Goal: Task Accomplishment & Management: Use online tool/utility

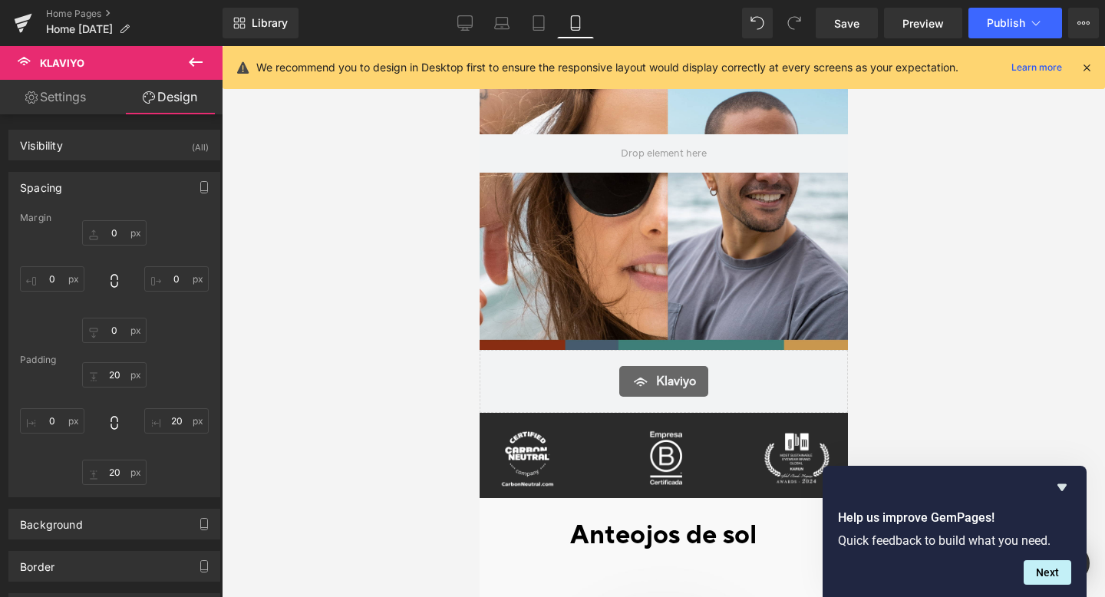
scroll to position [172, 0]
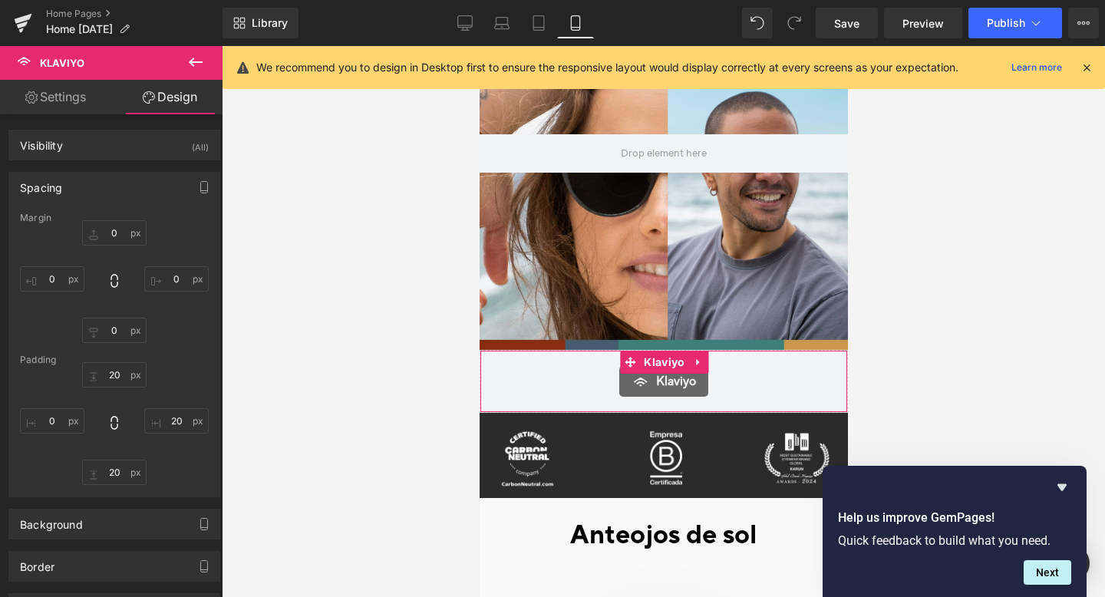
click at [540, 388] on div "Klaviyo" at bounding box center [663, 381] width 336 height 31
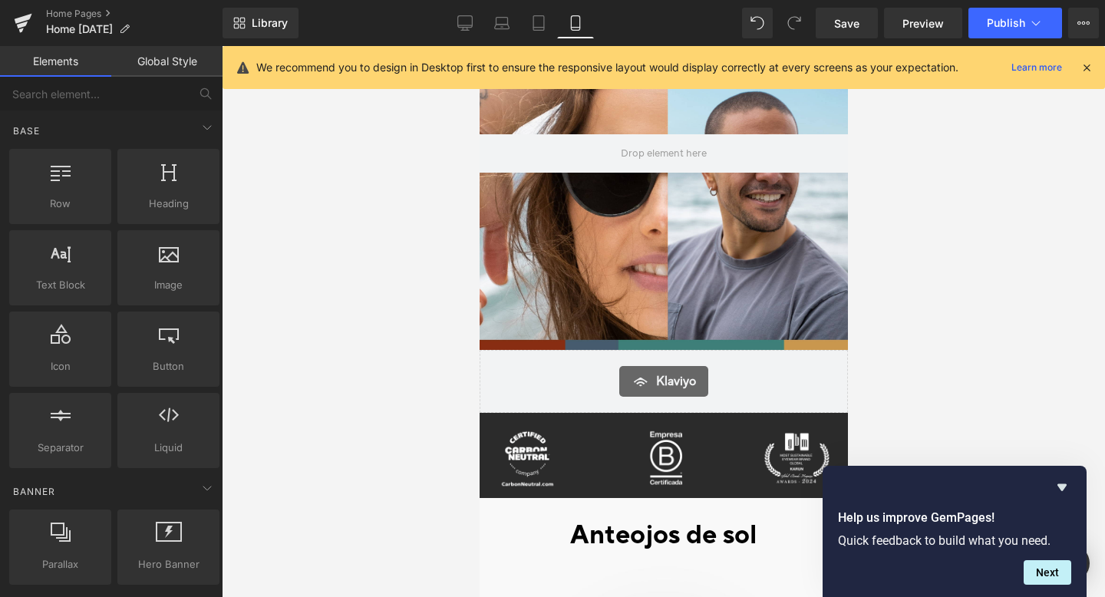
click at [870, 360] on div at bounding box center [663, 321] width 883 height 551
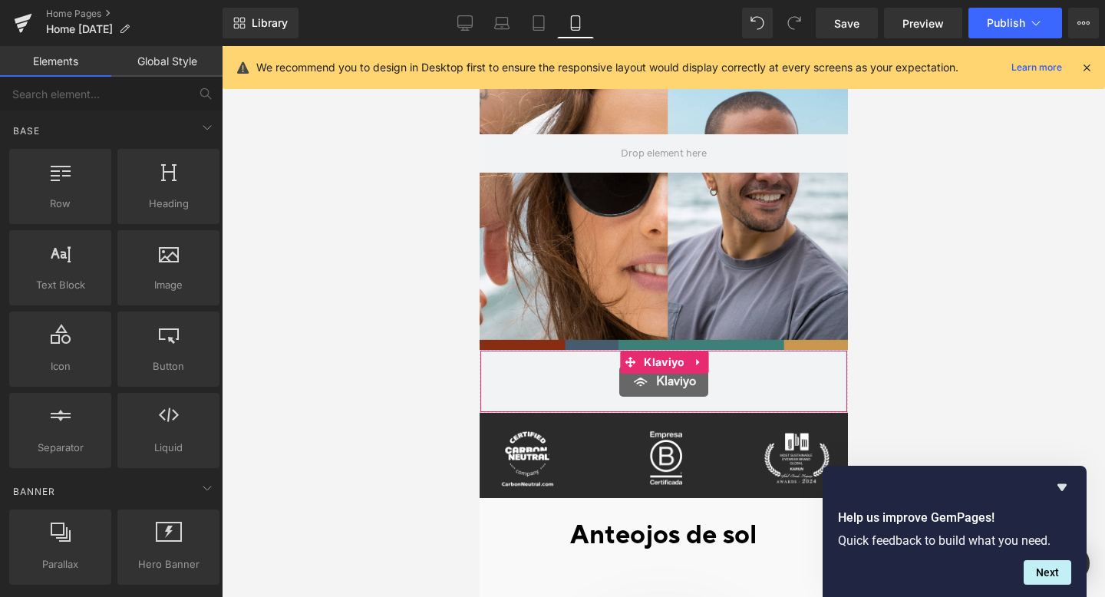
click at [819, 364] on div "[PERSON_NAME]" at bounding box center [663, 381] width 368 height 63
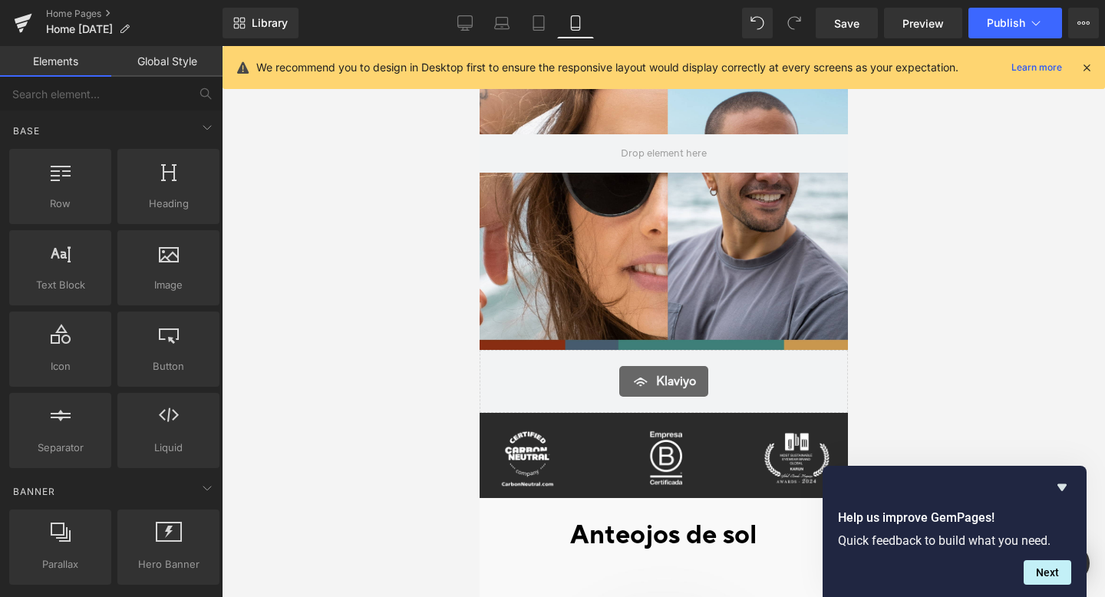
click at [938, 359] on div at bounding box center [663, 321] width 883 height 551
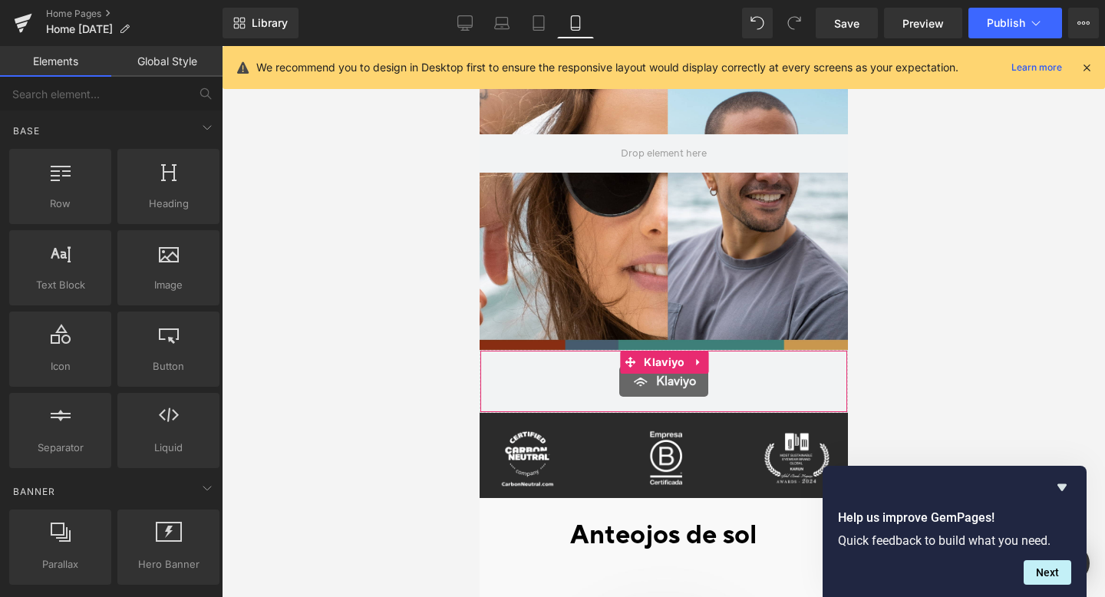
click at [774, 388] on div "Klaviyo" at bounding box center [663, 381] width 336 height 31
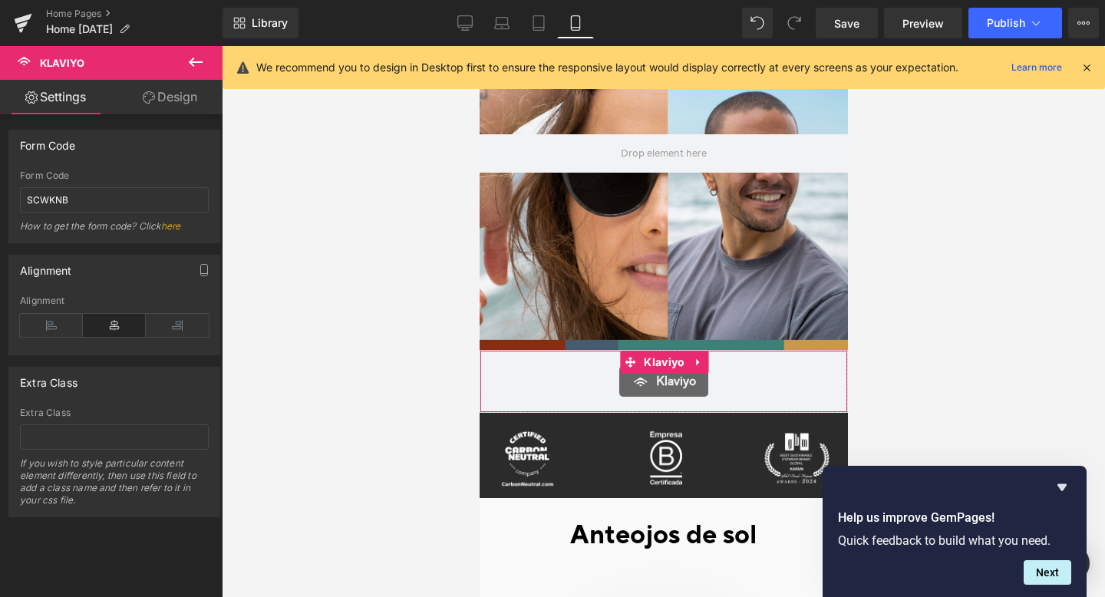
click at [162, 99] on link "Design" at bounding box center [169, 97] width 111 height 35
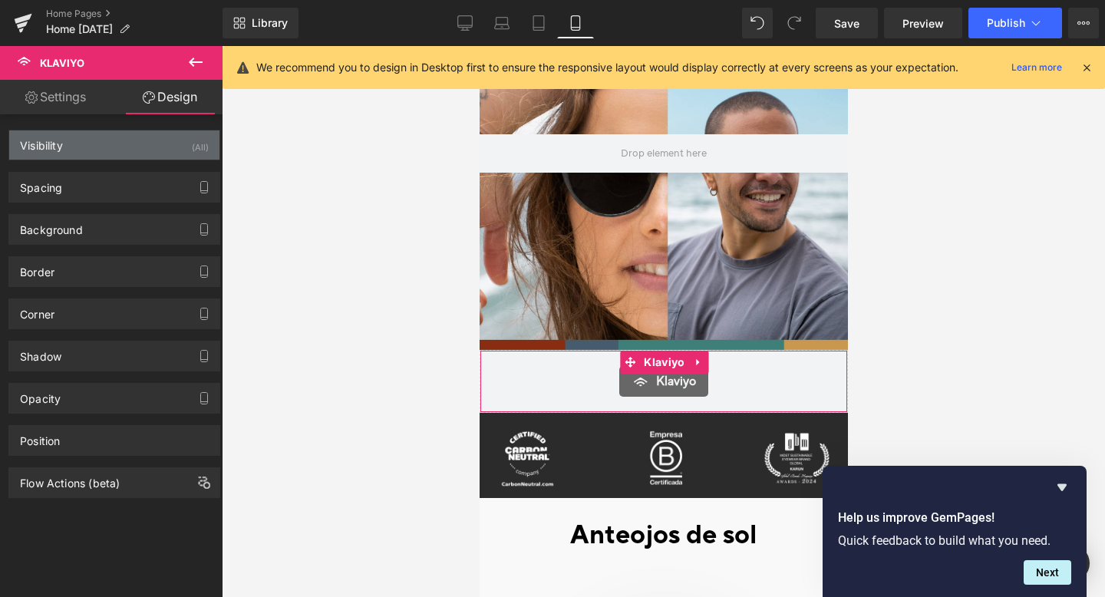
click at [134, 147] on div "Visibility (All)" at bounding box center [114, 144] width 210 height 29
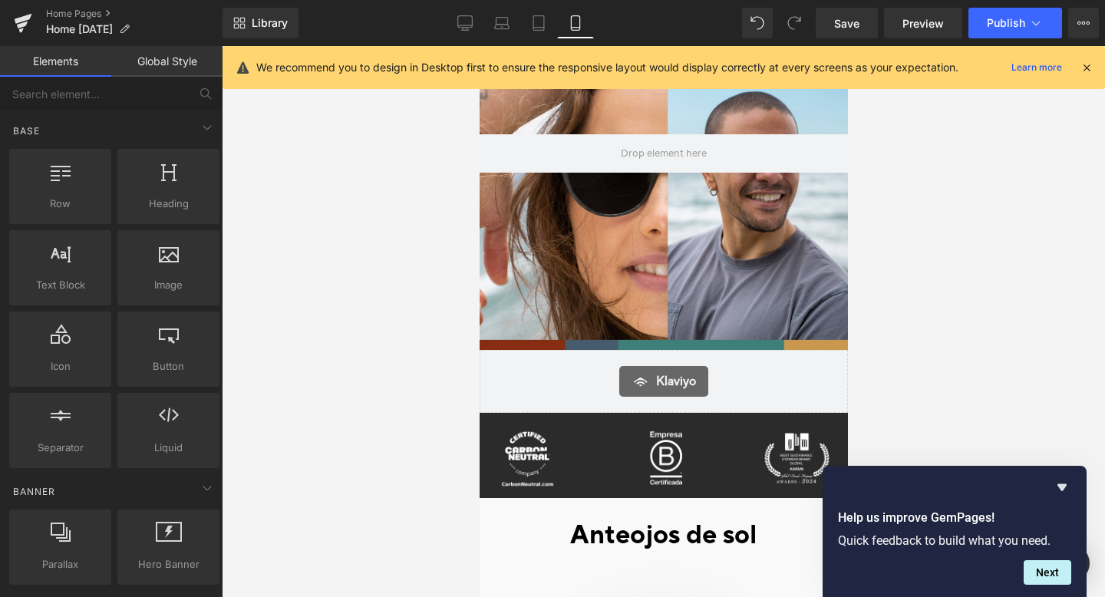
click at [338, 306] on div at bounding box center [663, 321] width 883 height 551
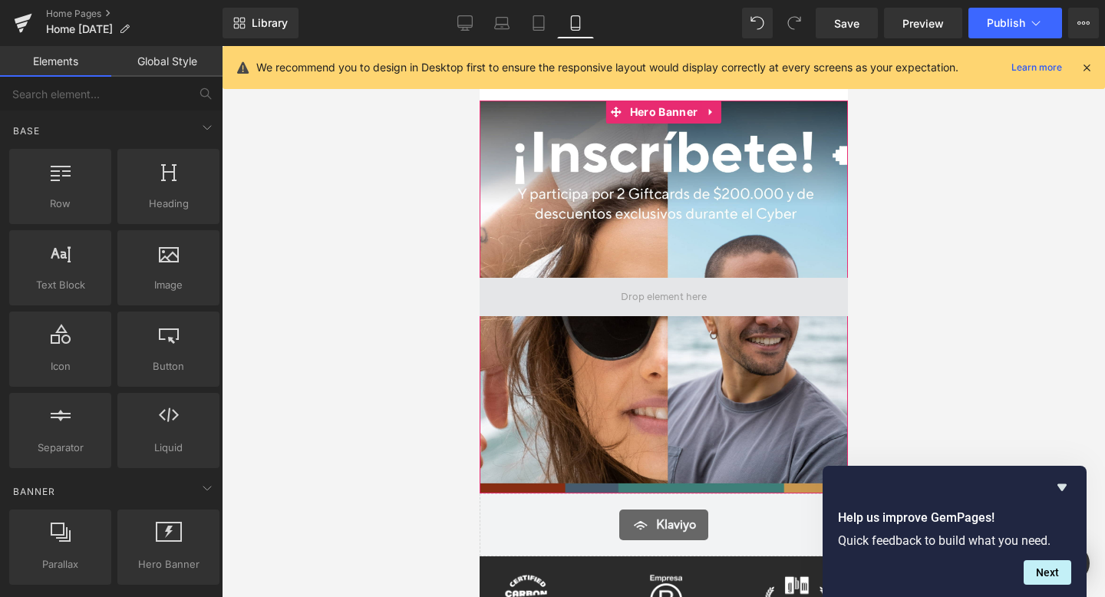
scroll to position [28, 0]
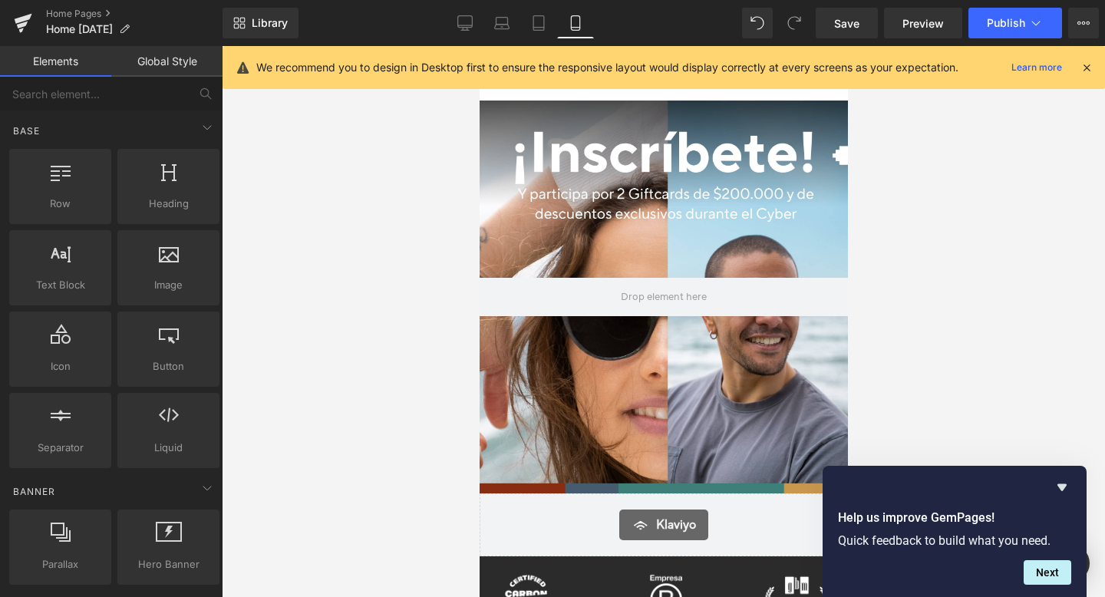
click at [456, 373] on div at bounding box center [663, 321] width 883 height 551
click at [1062, 486] on icon "Hide survey" at bounding box center [1061, 487] width 9 height 7
